Goal: Transaction & Acquisition: Purchase product/service

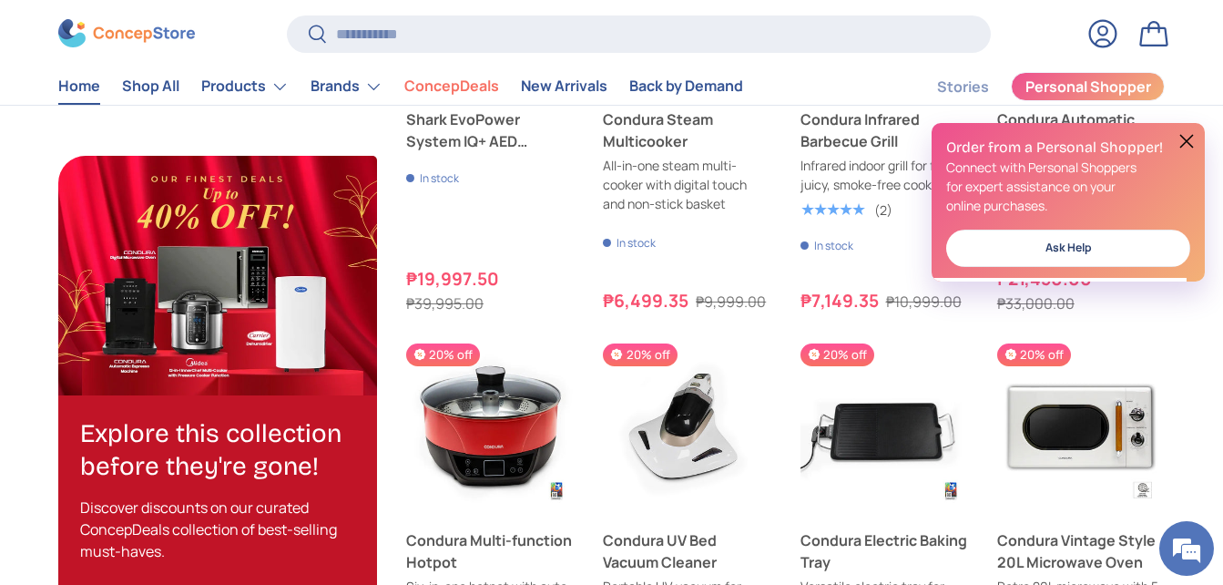
scroll to position [1949, 0]
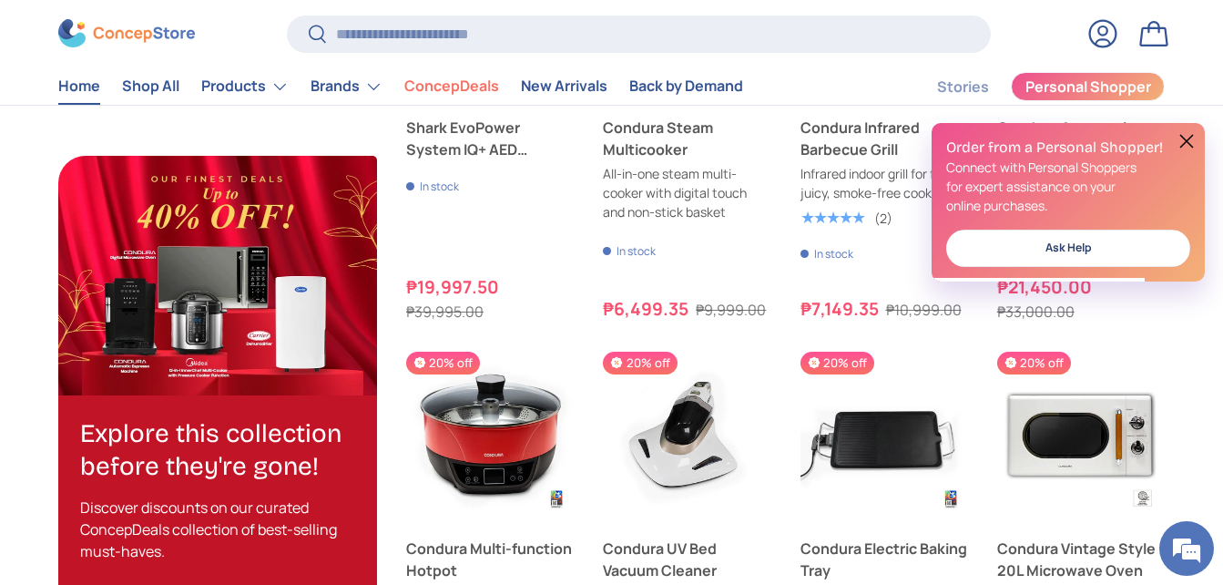
click at [1193, 145] on button at bounding box center [1187, 141] width 22 height 22
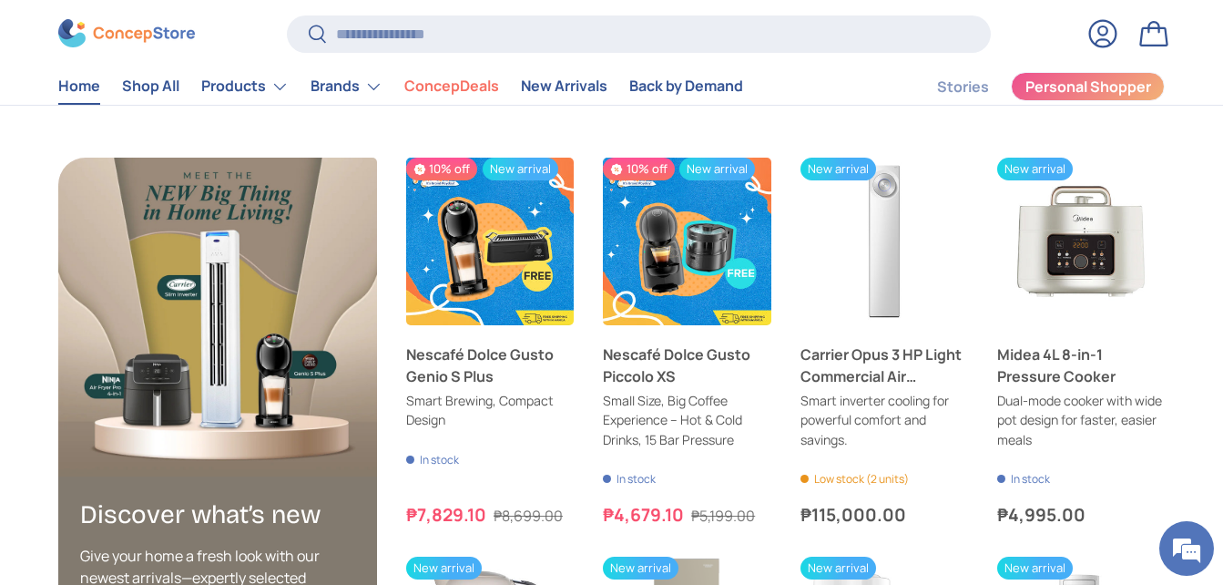
scroll to position [3123, 0]
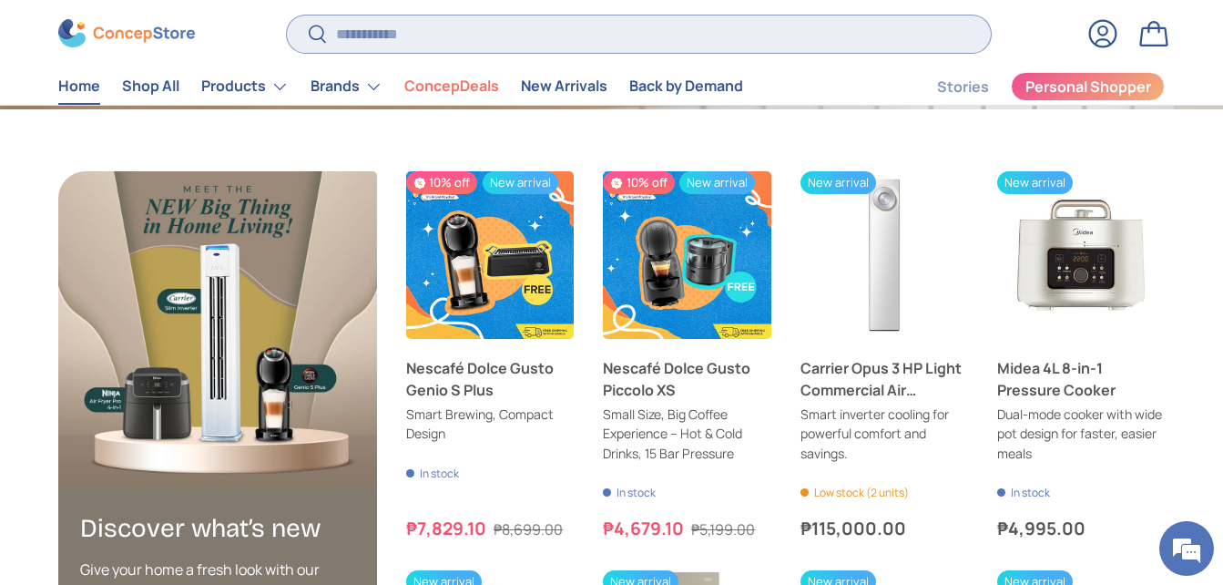
click at [528, 36] on input "Search" at bounding box center [639, 33] width 704 height 37
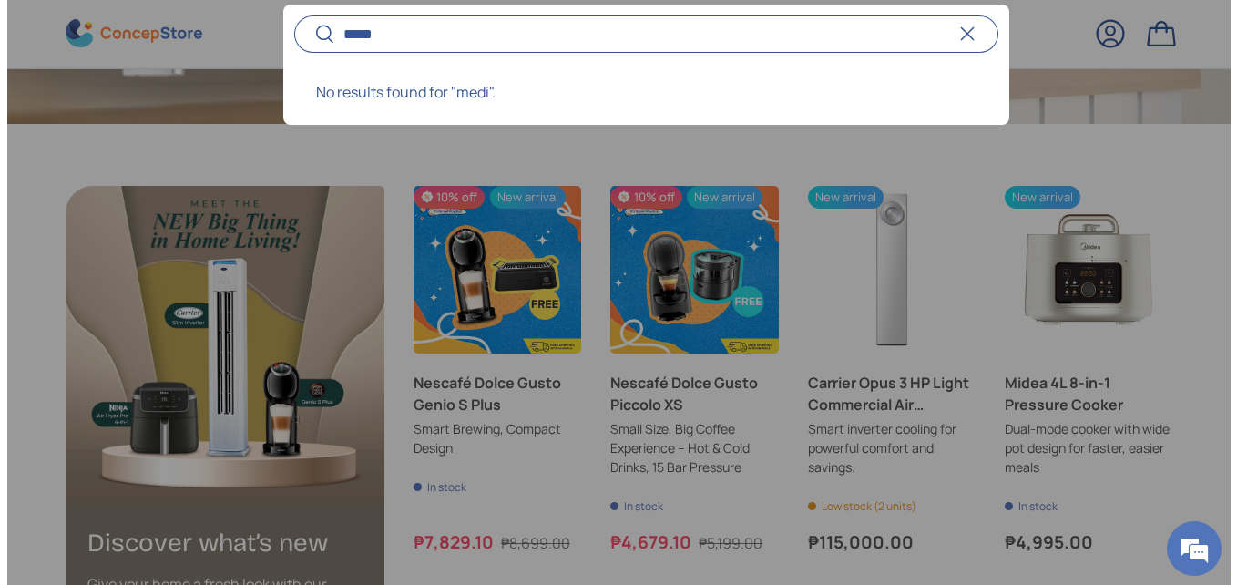
scroll to position [4668, 7324]
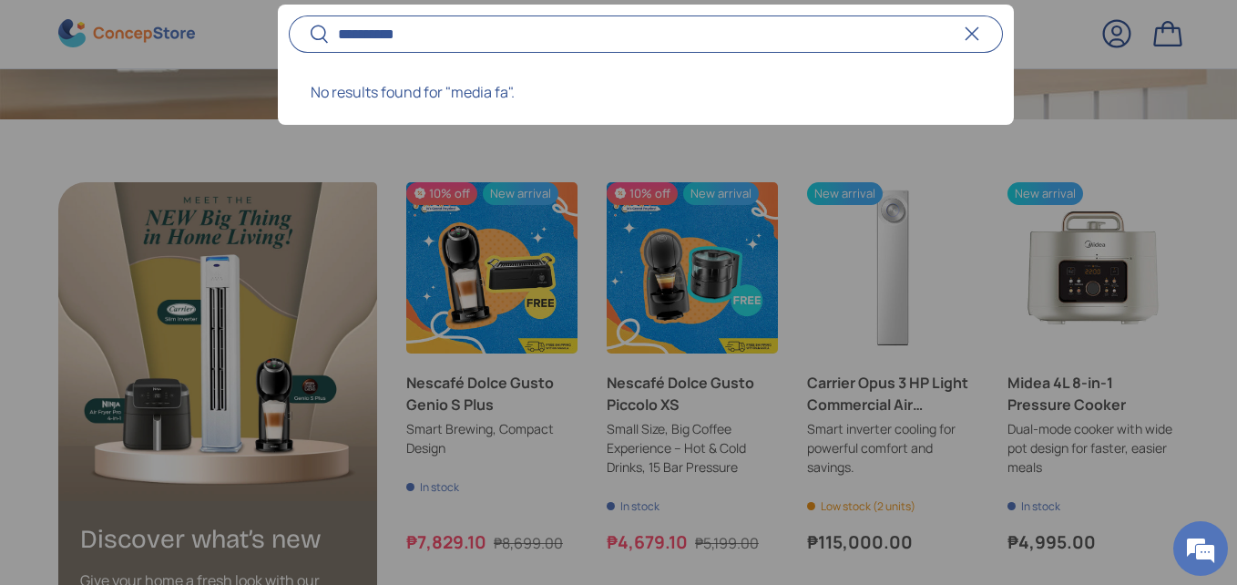
type input "*********"
click at [289, 15] on button "Search" at bounding box center [309, 36] width 41 height 43
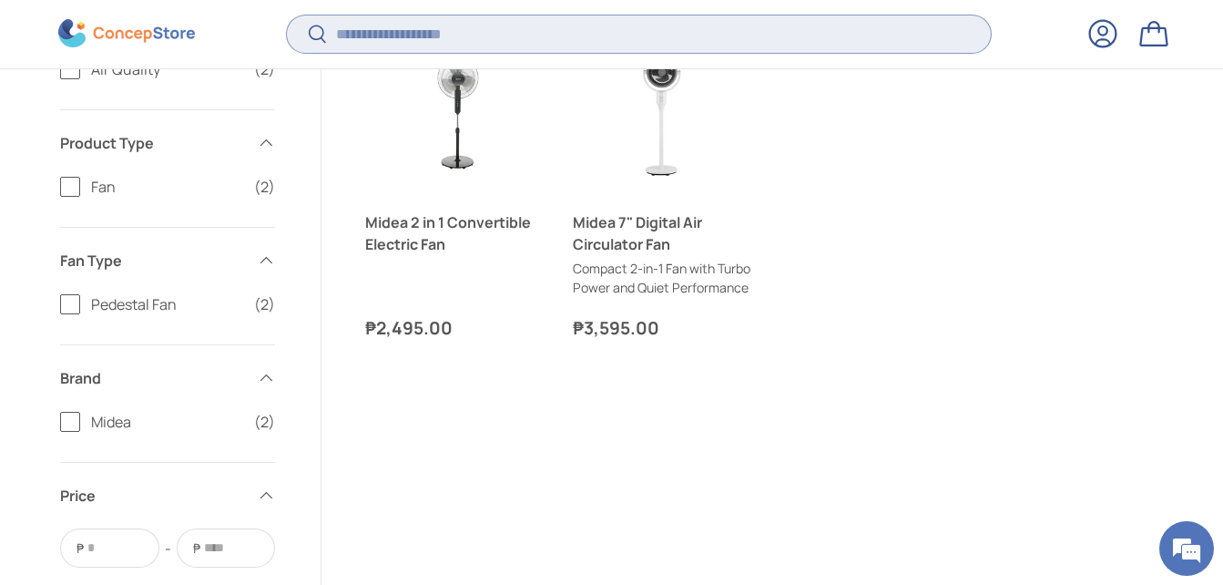
click at [505, 40] on input "Search" at bounding box center [639, 33] width 704 height 37
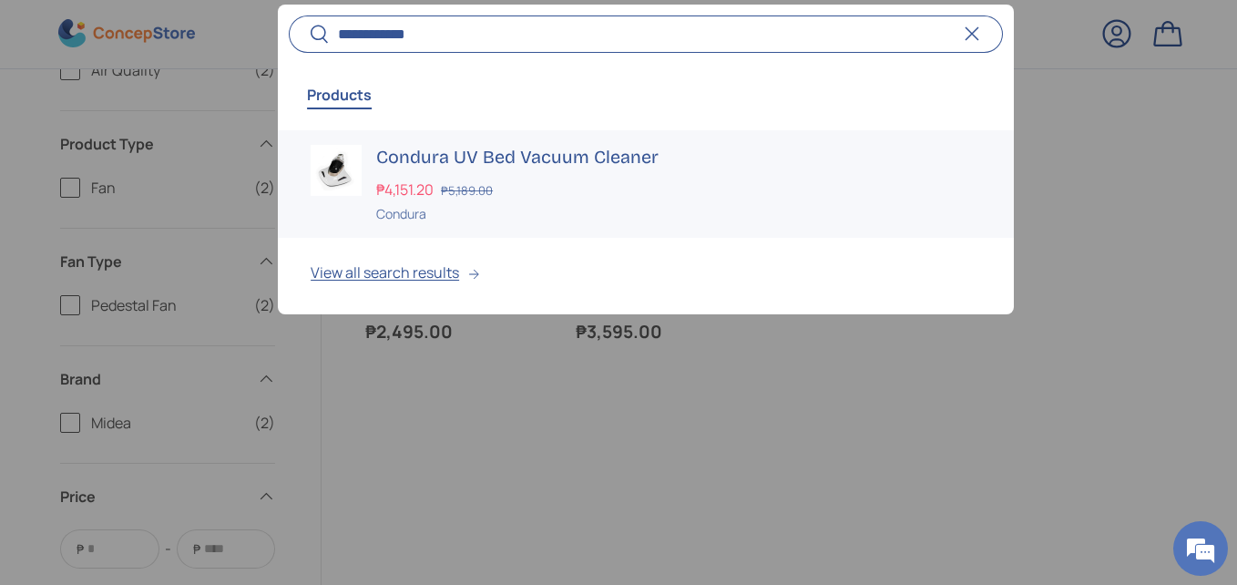
type input "**********"
click at [454, 271] on button "View all search results" at bounding box center [646, 277] width 736 height 77
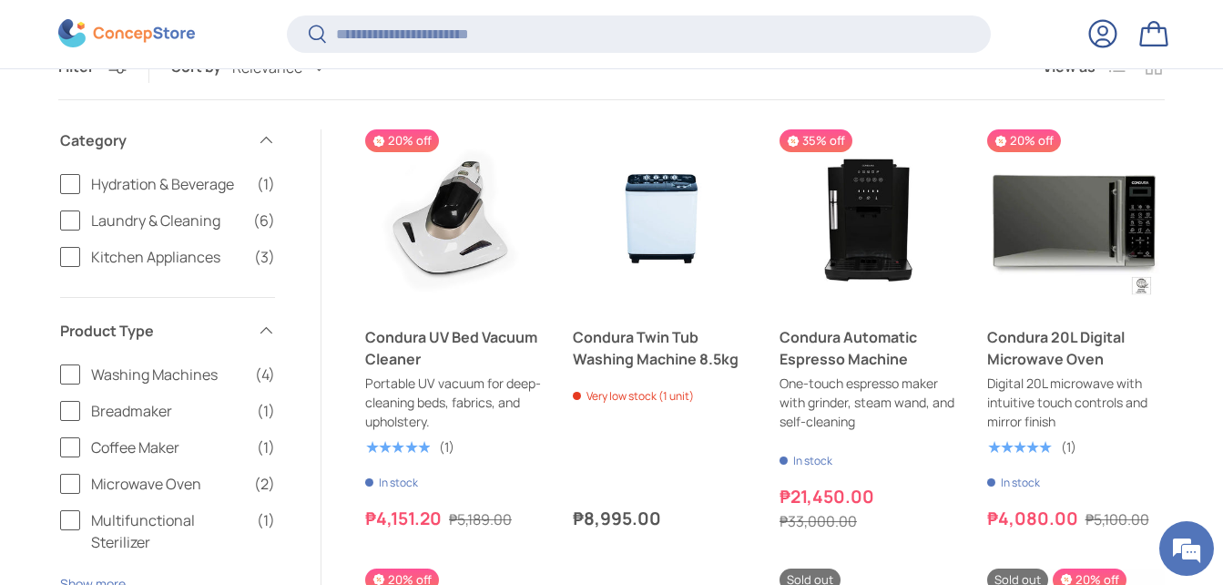
scroll to position [212, 0]
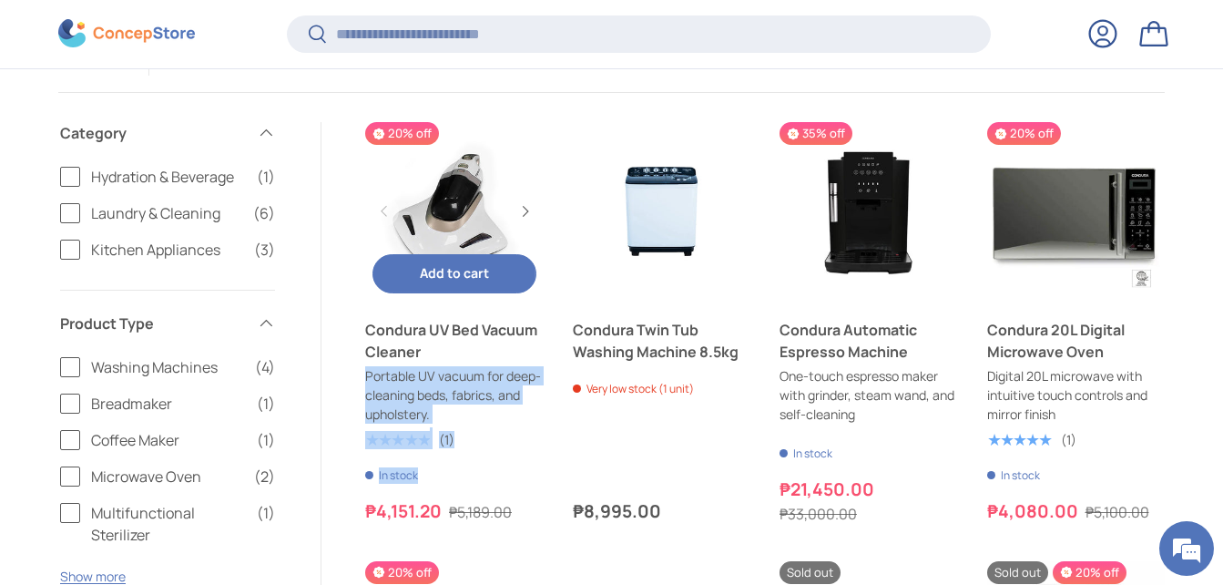
drag, startPoint x: 352, startPoint y: 496, endPoint x: 412, endPoint y: 506, distance: 60.0
drag, startPoint x: 412, startPoint y: 506, endPoint x: 516, endPoint y: 466, distance: 112.1
click at [516, 363] on link "Condura UV Bed Vacuum Cleaner" at bounding box center [454, 341] width 179 height 44
